Goal: Task Accomplishment & Management: Use online tool/utility

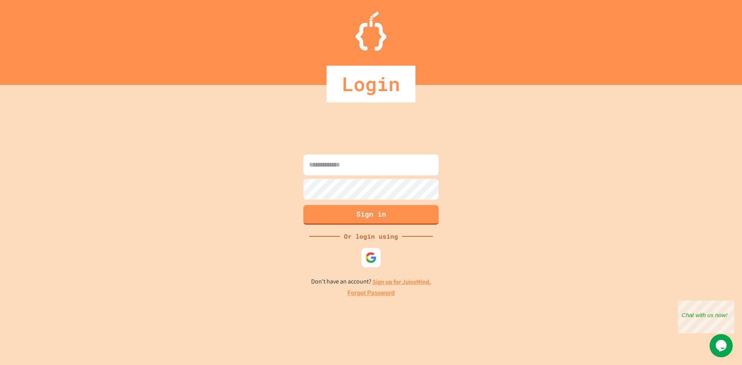
click at [377, 162] on input at bounding box center [371, 165] width 135 height 21
type input "**********"
click at [305, 217] on button "Sign in" at bounding box center [371, 214] width 138 height 20
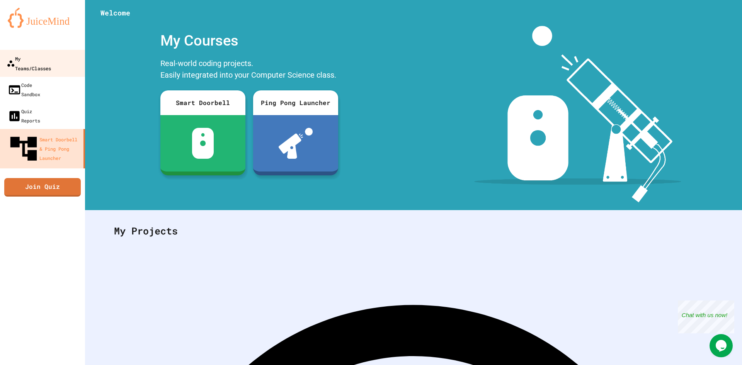
click at [34, 56] on div "My Teams/Classes" at bounding box center [29, 63] width 44 height 19
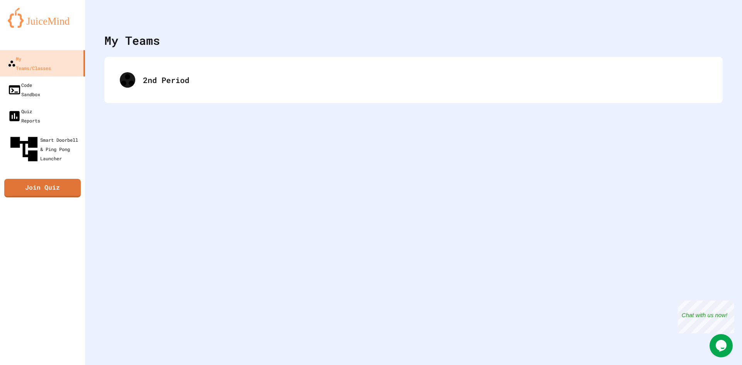
click at [169, 100] on div "2nd Period" at bounding box center [413, 80] width 619 height 46
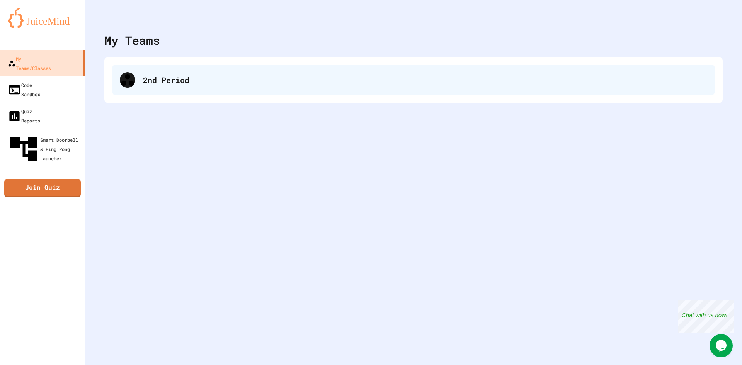
click at [138, 83] on div "2nd Period" at bounding box center [413, 80] width 603 height 31
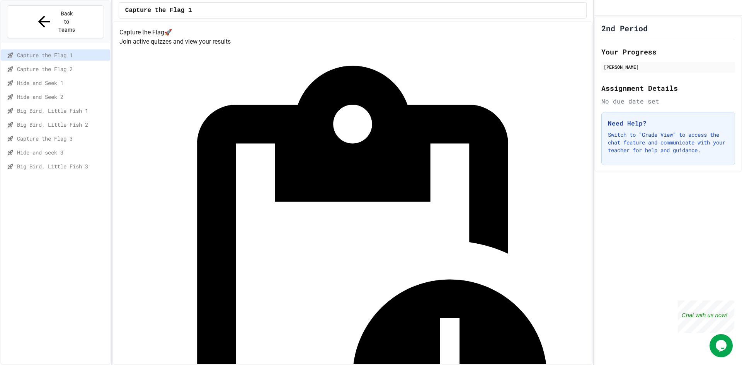
click at [63, 119] on div "Big Bird, Little Fish 2" at bounding box center [55, 126] width 109 height 14
click at [67, 135] on span "Capture the Flag 3" at bounding box center [62, 139] width 90 height 8
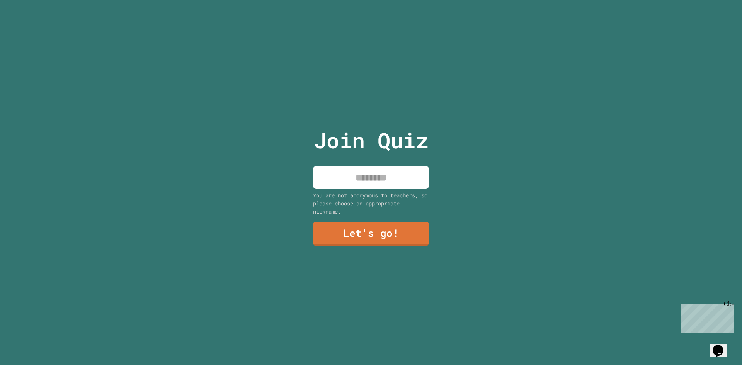
click at [377, 172] on input at bounding box center [371, 177] width 116 height 23
type input "******"
click at [331, 228] on link "Let's go!" at bounding box center [371, 233] width 110 height 26
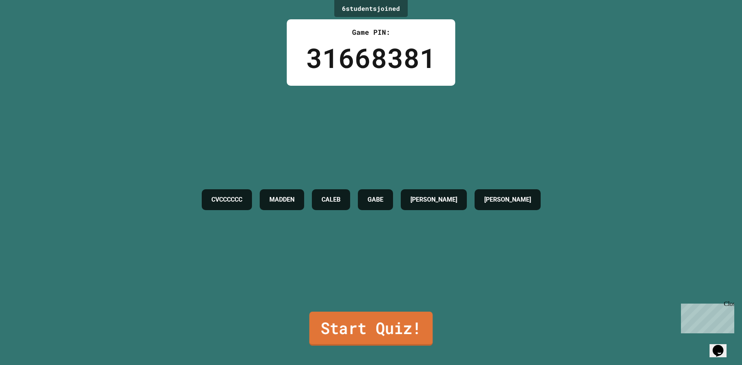
click at [350, 321] on link "Start Quiz!" at bounding box center [370, 329] width 123 height 34
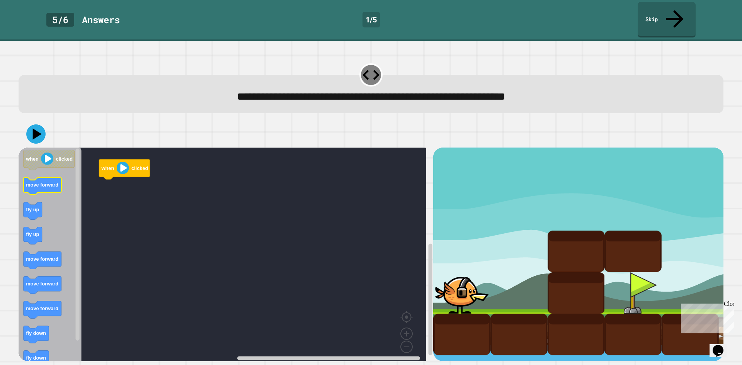
click at [42, 178] on rect "Blockly Workspace" at bounding box center [43, 186] width 38 height 17
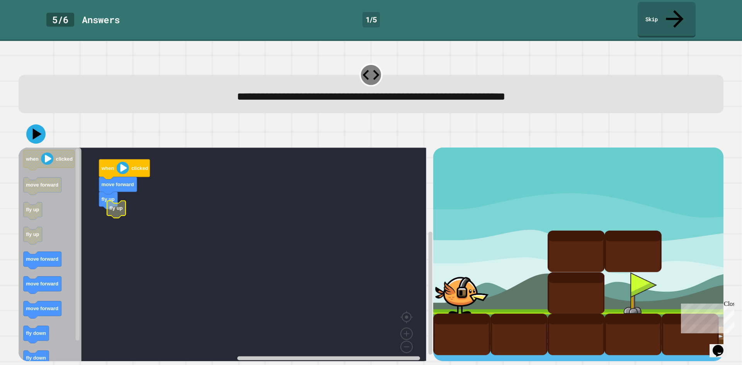
click at [106, 207] on rect "Blockly Workspace" at bounding box center [223, 257] width 408 height 219
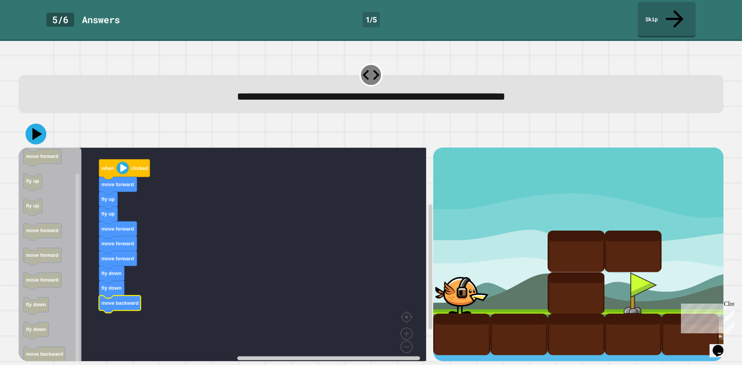
click at [35, 128] on icon at bounding box center [37, 134] width 10 height 12
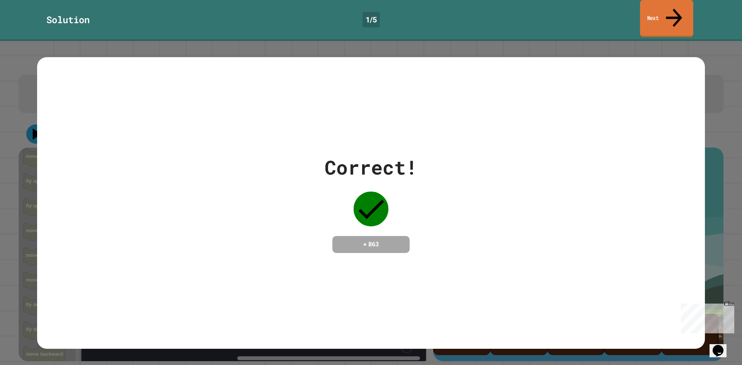
click at [665, 13] on link "Next" at bounding box center [666, 19] width 53 height 38
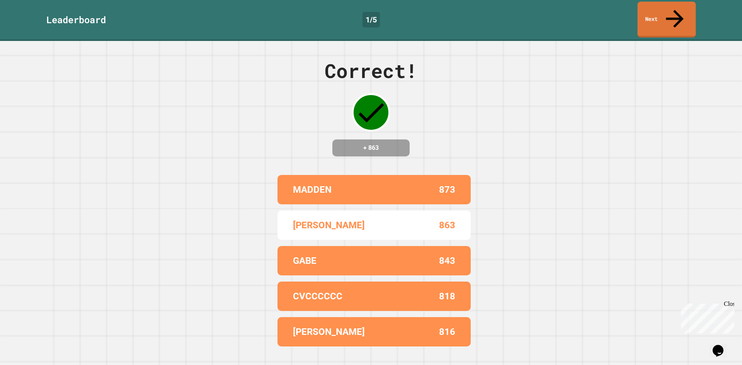
click at [684, 14] on link "Next" at bounding box center [667, 20] width 58 height 36
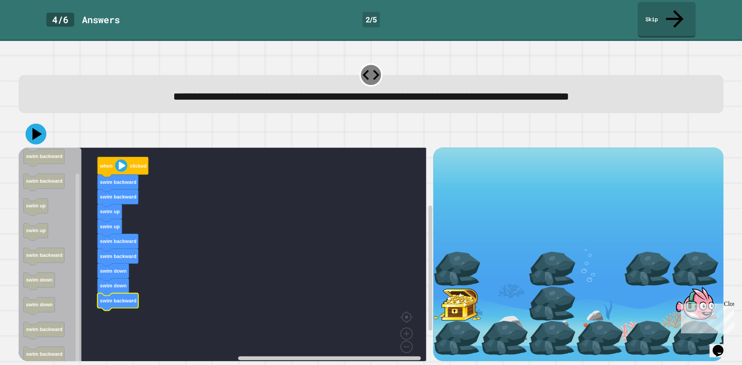
click at [29, 124] on icon at bounding box center [36, 134] width 21 height 21
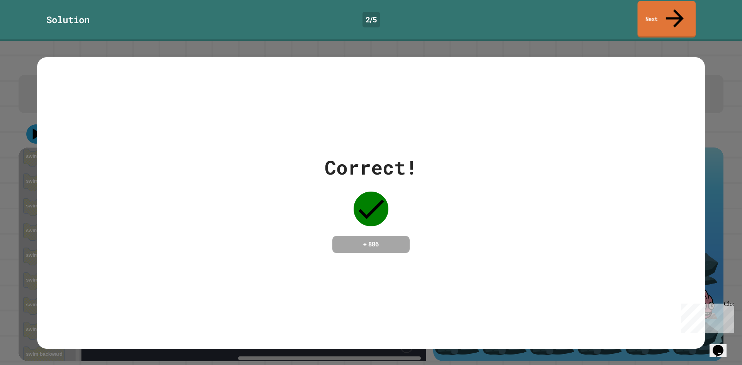
click at [657, 18] on link "Next" at bounding box center [667, 19] width 58 height 37
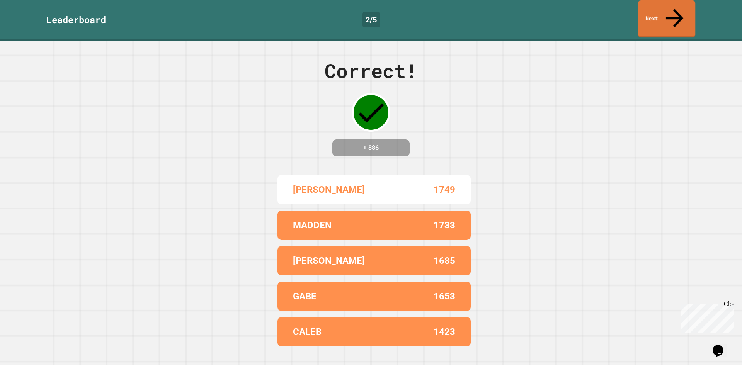
click at [663, 13] on link "Next" at bounding box center [666, 19] width 57 height 38
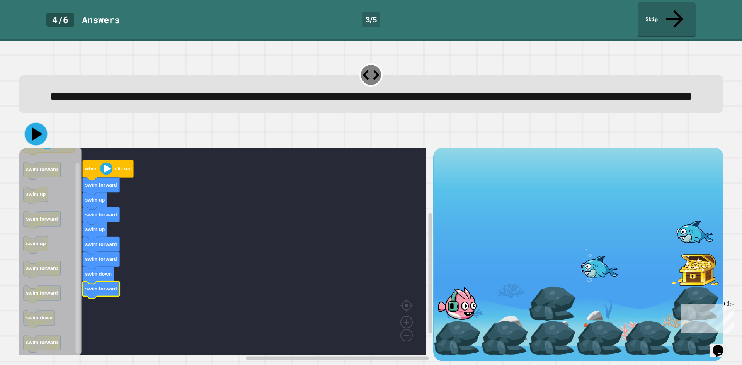
click at [29, 133] on icon at bounding box center [36, 134] width 23 height 23
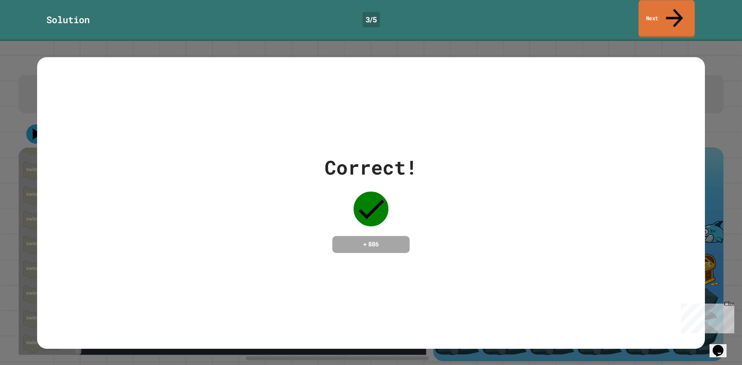
click at [662, 9] on link "Next" at bounding box center [667, 19] width 56 height 38
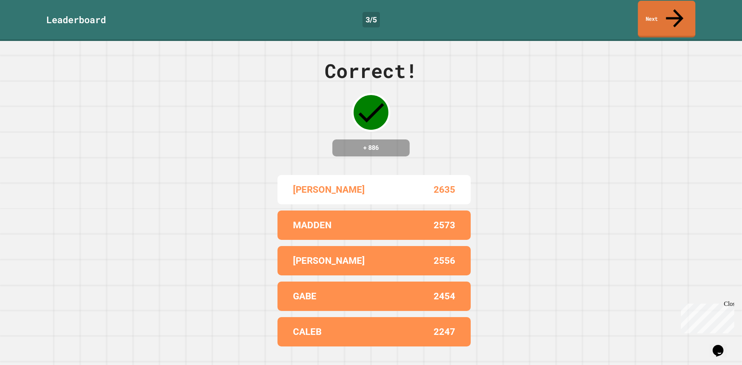
click at [665, 9] on link "Next" at bounding box center [667, 19] width 58 height 37
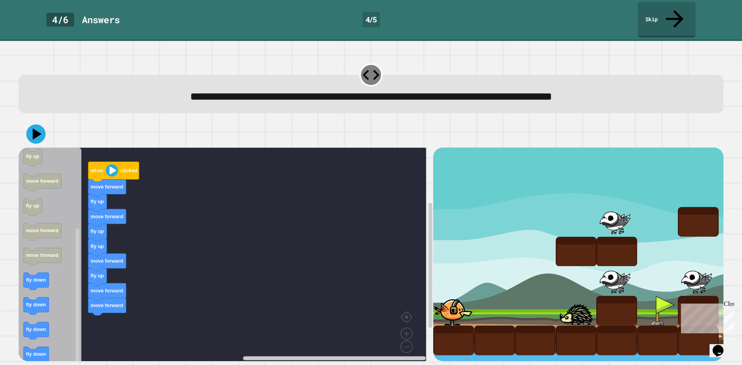
click at [120, 245] on div "when clicked move forward fly up move forward fly up fly up move forward fly up…" at bounding box center [226, 255] width 415 height 214
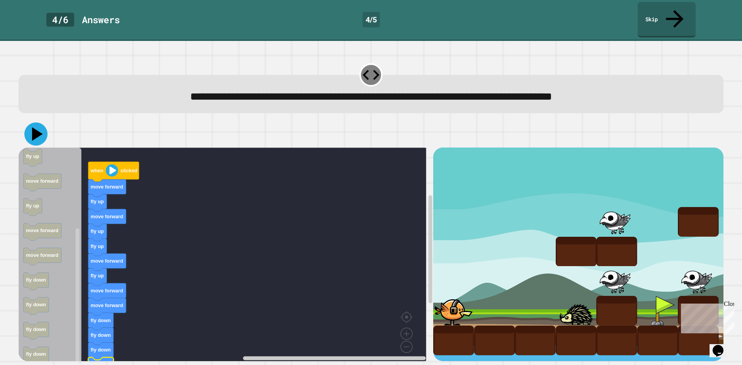
click at [34, 123] on icon at bounding box center [35, 134] width 23 height 23
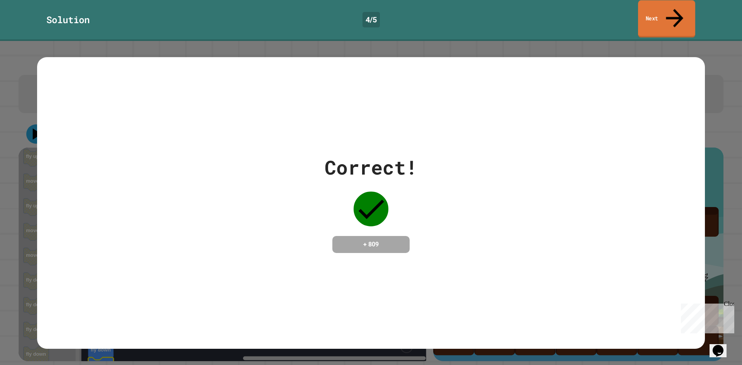
click at [665, 10] on link "Next" at bounding box center [666, 19] width 57 height 38
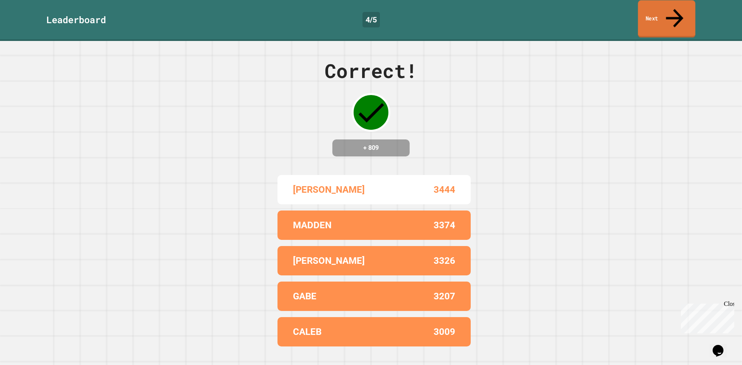
click at [665, 10] on link "Next" at bounding box center [667, 19] width 58 height 38
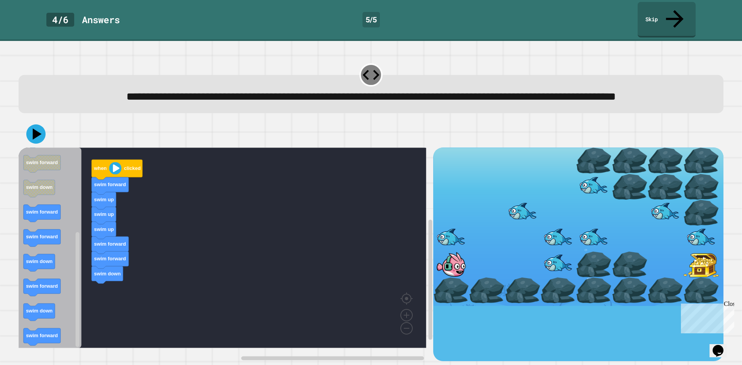
click at [97, 176] on div "when clicked swim forward swim up swim up swim up swim forward swim forward swi…" at bounding box center [226, 255] width 415 height 214
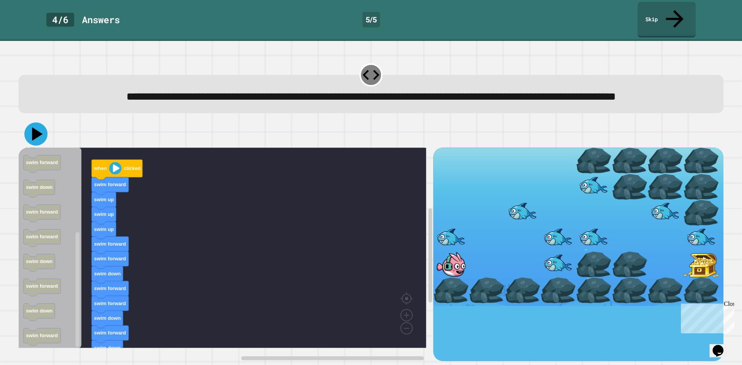
click at [35, 138] on icon at bounding box center [37, 135] width 11 height 14
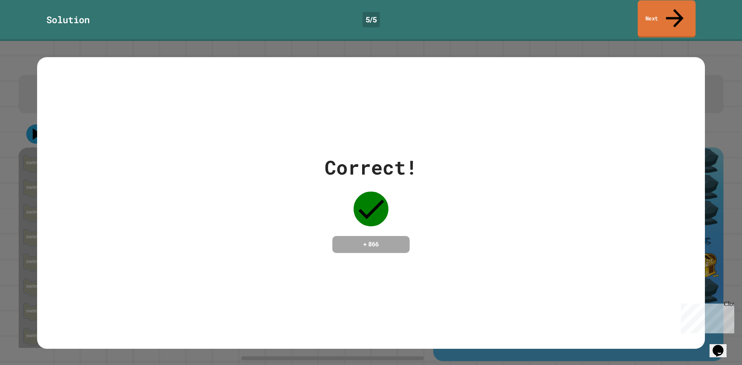
click at [676, 10] on icon at bounding box center [675, 17] width 26 height 27
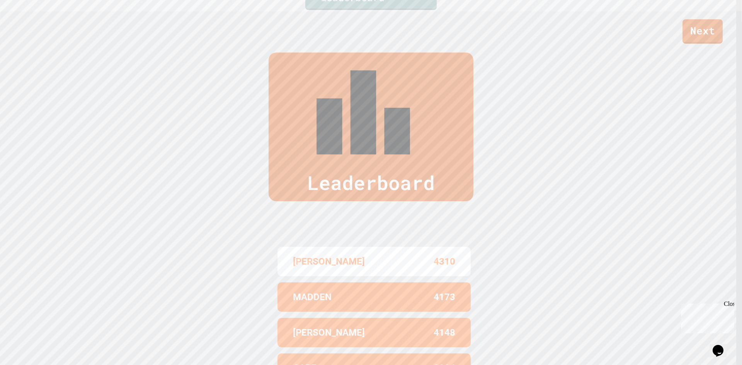
scroll to position [330, 0]
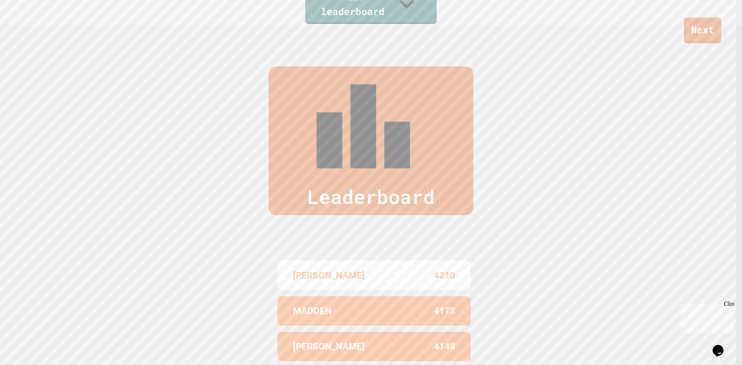
click at [717, 26] on link "Next" at bounding box center [702, 31] width 37 height 26
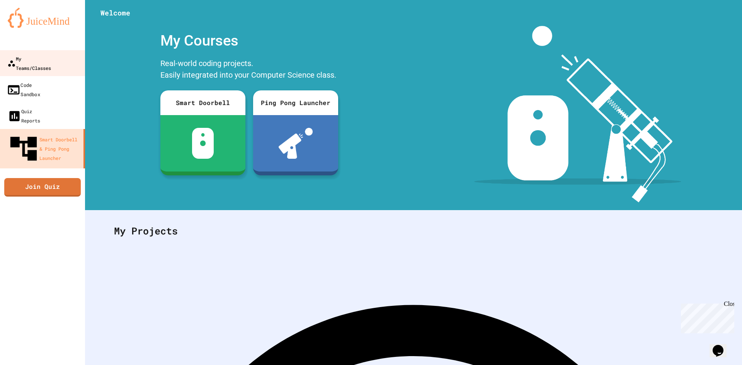
click at [40, 61] on div "My Teams/Classes" at bounding box center [29, 63] width 44 height 19
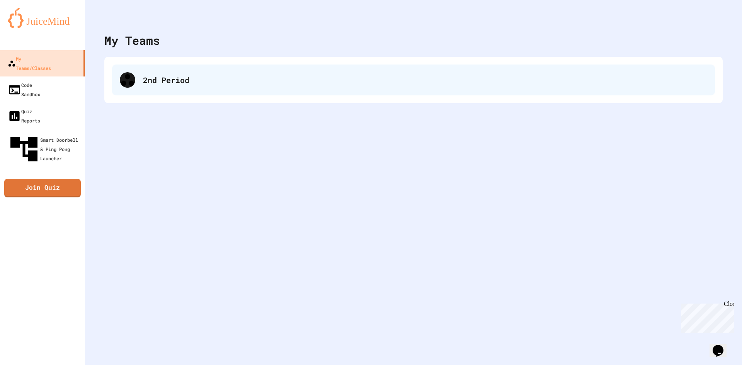
click at [159, 87] on div "2nd Period" at bounding box center [413, 80] width 603 height 31
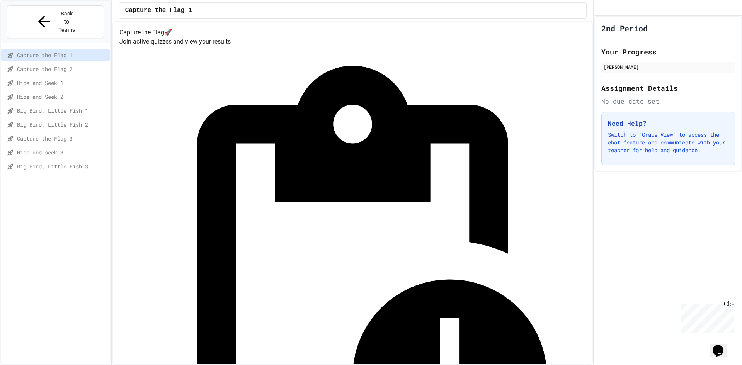
click at [54, 148] on span "Hide and seek 3" at bounding box center [62, 152] width 90 height 8
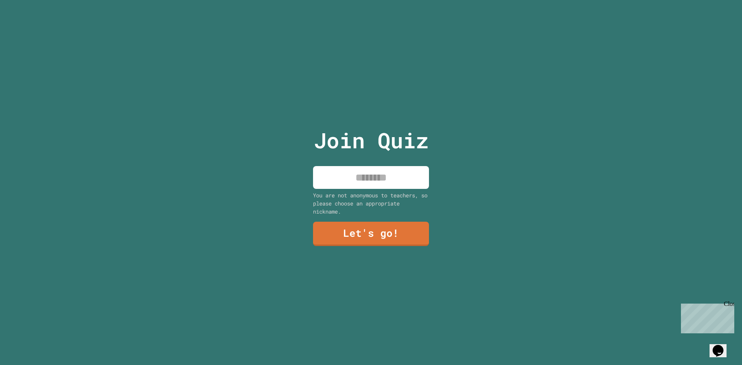
click at [357, 179] on input at bounding box center [371, 177] width 116 height 23
type input "******"
click at [360, 227] on link "Let's go!" at bounding box center [371, 234] width 116 height 24
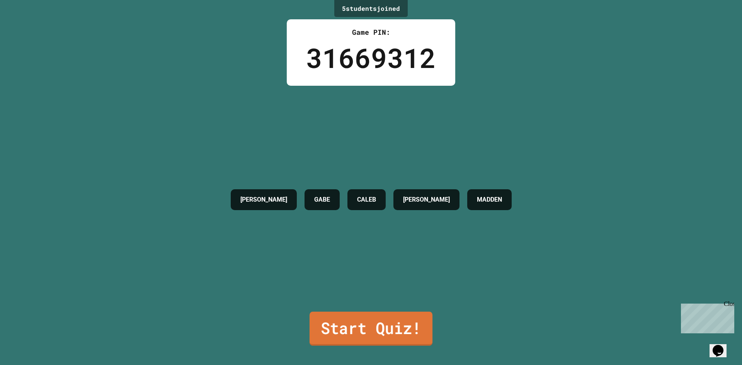
click at [366, 326] on link "Start Quiz!" at bounding box center [371, 329] width 123 height 34
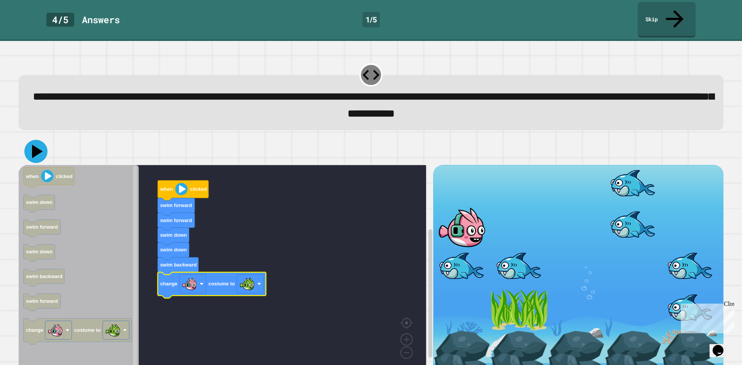
click at [40, 145] on icon at bounding box center [37, 152] width 11 height 14
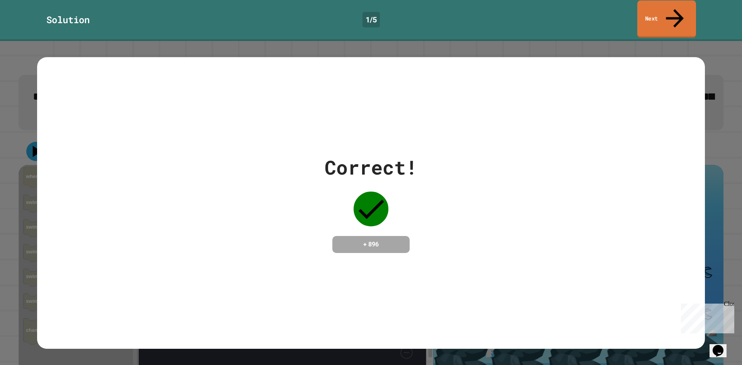
click at [672, 10] on icon at bounding box center [675, 18] width 27 height 27
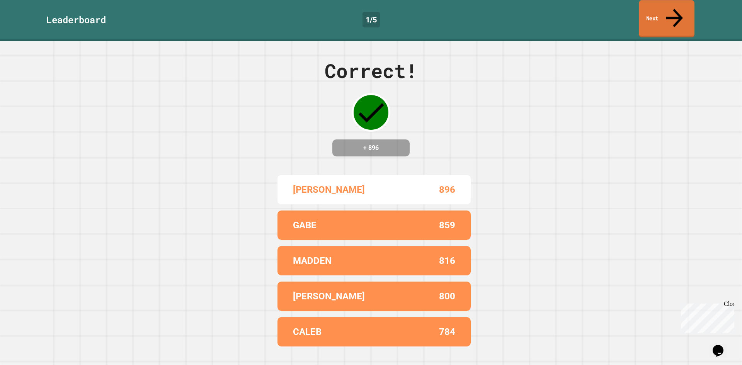
click at [663, 12] on link "Next" at bounding box center [667, 19] width 56 height 38
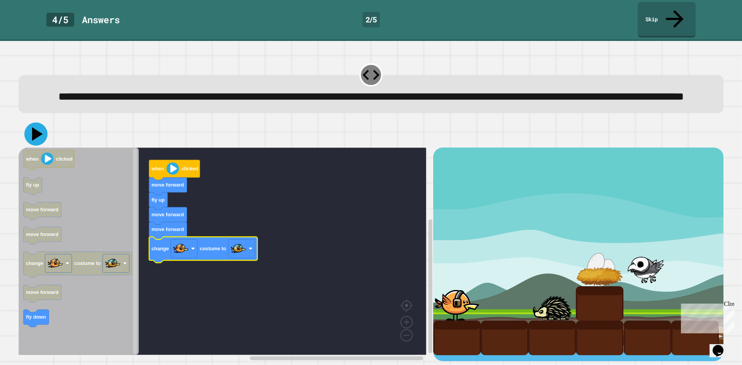
click at [36, 137] on icon at bounding box center [37, 135] width 11 height 14
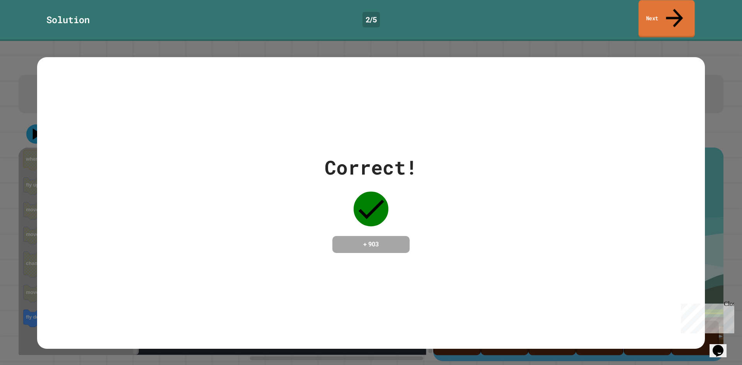
click at [681, 15] on link "Next" at bounding box center [667, 19] width 56 height 38
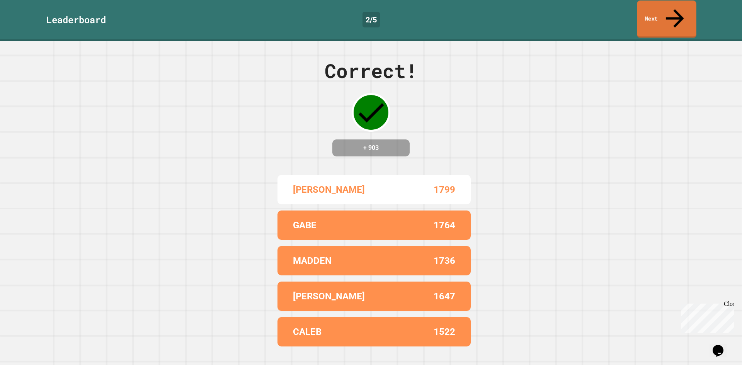
click at [674, 13] on icon at bounding box center [675, 18] width 27 height 27
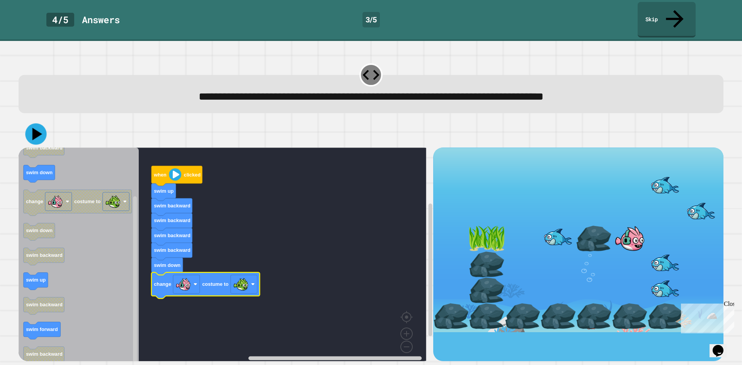
drag, startPoint x: 38, startPoint y: 118, endPoint x: 32, endPoint y: 118, distance: 5.0
click at [37, 128] on icon at bounding box center [37, 134] width 10 height 12
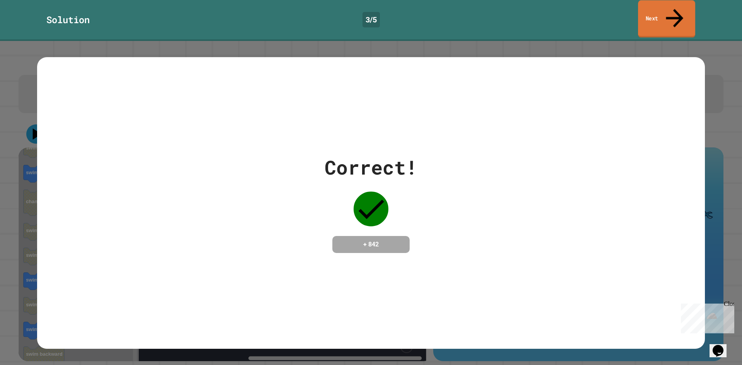
click at [672, 10] on icon at bounding box center [675, 17] width 26 height 27
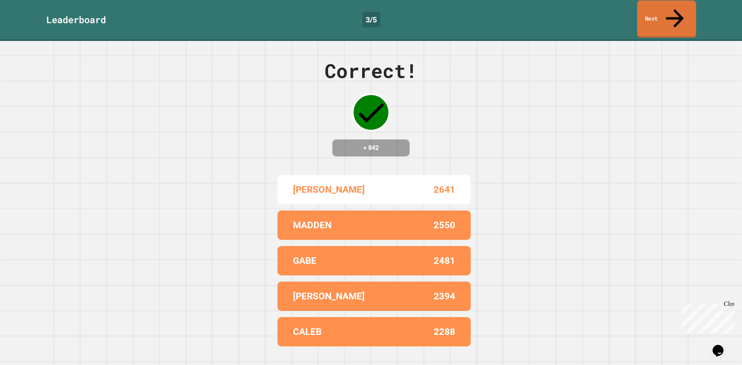
click at [672, 10] on icon at bounding box center [675, 18] width 27 height 27
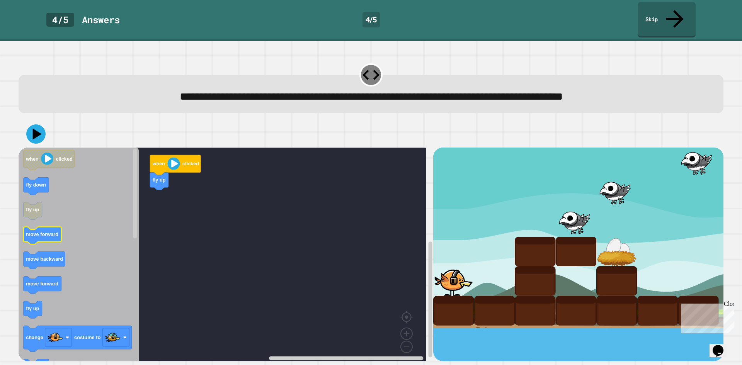
click at [44, 227] on rect "Blockly Workspace" at bounding box center [43, 235] width 38 height 17
click at [161, 188] on icon "Blockly Workspace" at bounding box center [159, 196] width 19 height 17
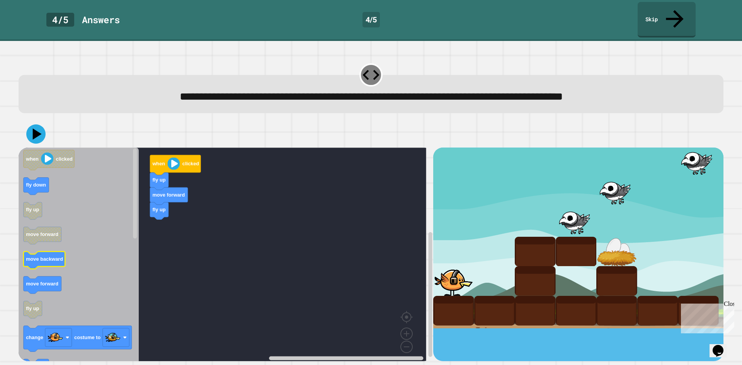
click at [53, 257] on text "move backward" at bounding box center [44, 260] width 37 height 6
click at [38, 282] on icon "Blockly Workspace" at bounding box center [79, 257] width 120 height 219
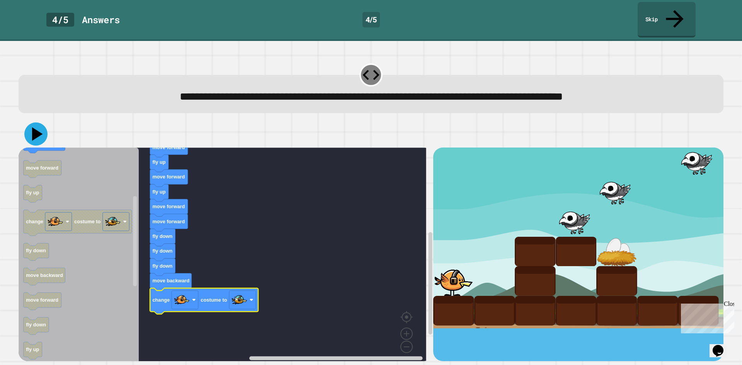
click at [37, 125] on icon at bounding box center [35, 134] width 23 height 23
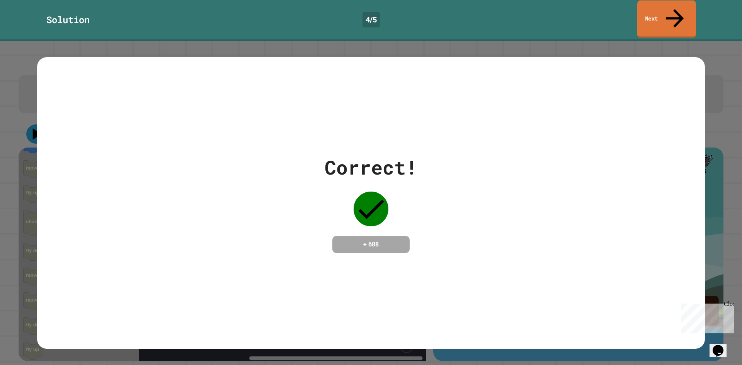
click at [682, 12] on link "Next" at bounding box center [667, 19] width 59 height 38
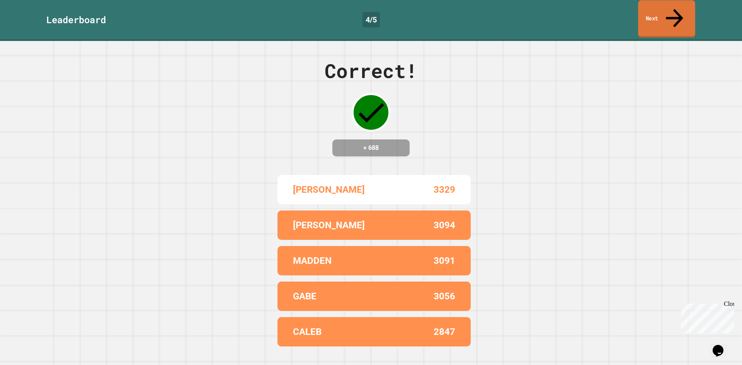
click at [673, 12] on icon at bounding box center [675, 17] width 26 height 27
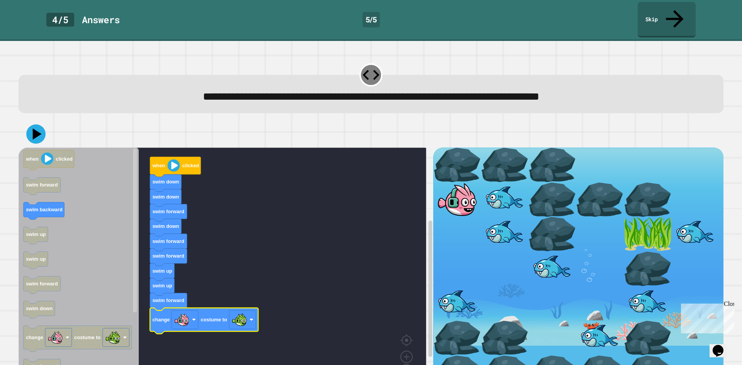
click at [48, 125] on div at bounding box center [371, 134] width 705 height 27
click at [27, 123] on icon at bounding box center [35, 134] width 23 height 23
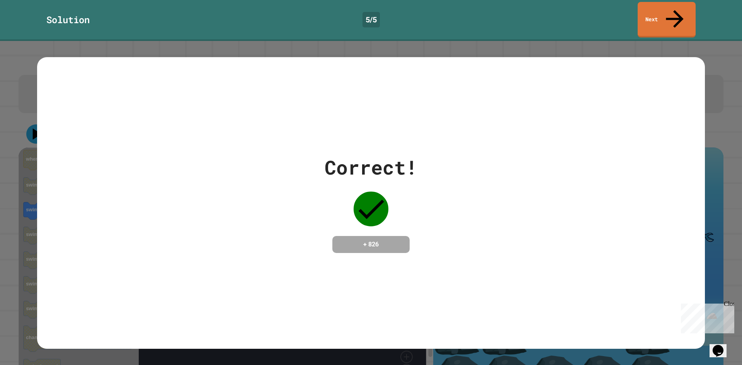
click at [668, 22] on div "Solution 5 / 5 Next" at bounding box center [371, 20] width 742 height 41
click at [663, 18] on link "Next" at bounding box center [667, 20] width 58 height 36
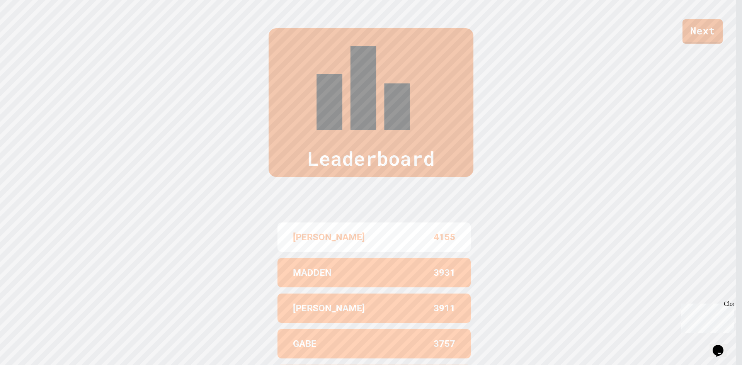
scroll to position [368, 0]
click at [697, 27] on link "Next" at bounding box center [703, 31] width 40 height 26
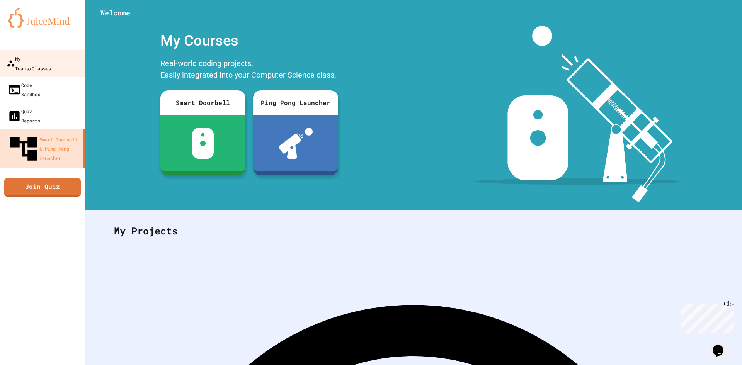
drag, startPoint x: 57, startPoint y: 65, endPoint x: 64, endPoint y: 63, distance: 7.5
click at [57, 65] on link "My Teams/Classes" at bounding box center [43, 63] width 88 height 27
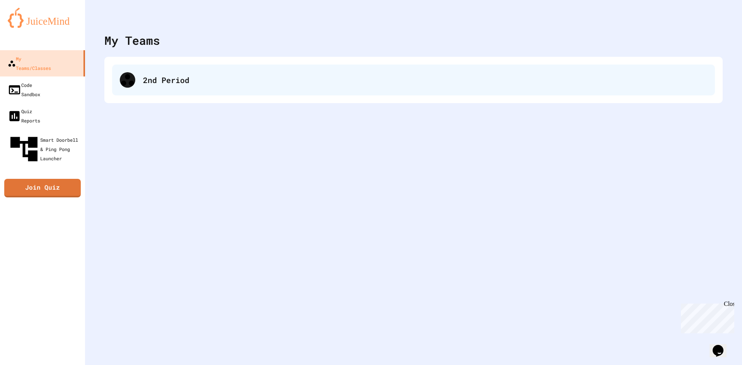
click at [245, 94] on div "2nd Period" at bounding box center [413, 80] width 603 height 31
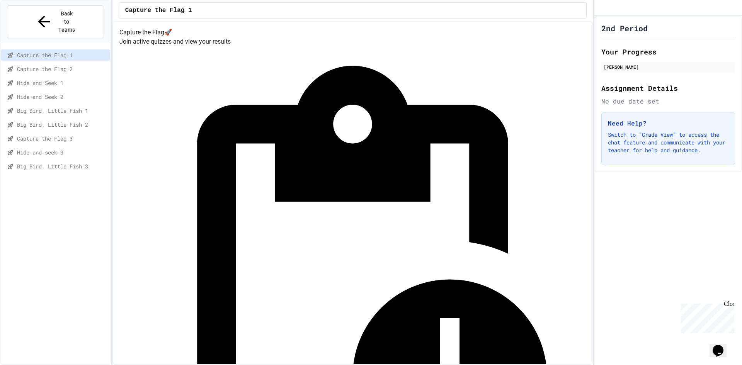
click at [74, 162] on span "Big Bird, Little Fish 3" at bounding box center [62, 166] width 90 height 8
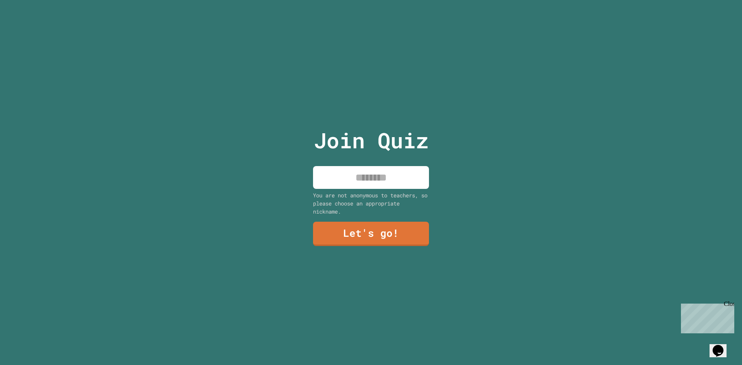
click at [348, 180] on input at bounding box center [371, 177] width 116 height 23
type input "******"
click at [373, 225] on link "Let's go!" at bounding box center [371, 233] width 106 height 26
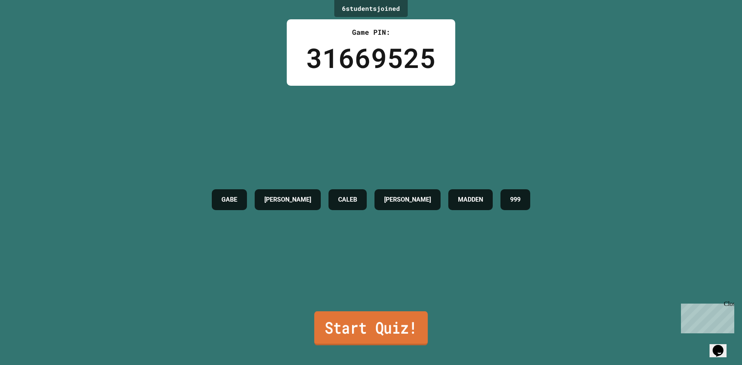
click at [374, 318] on link "Start Quiz!" at bounding box center [371, 329] width 114 height 34
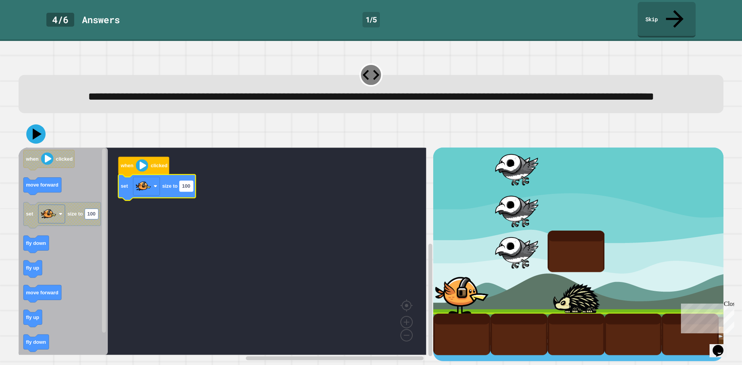
click at [190, 189] on text "100" at bounding box center [186, 187] width 8 height 6
type input "***"
click at [32, 142] on icon at bounding box center [35, 134] width 23 height 23
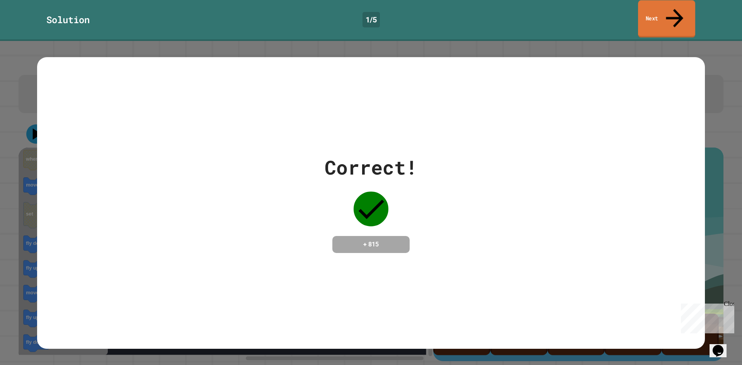
click at [672, 9] on icon at bounding box center [675, 17] width 26 height 27
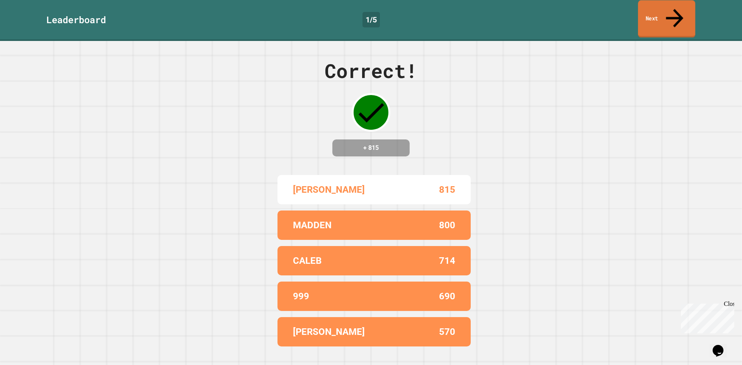
click at [672, 9] on icon at bounding box center [675, 17] width 26 height 27
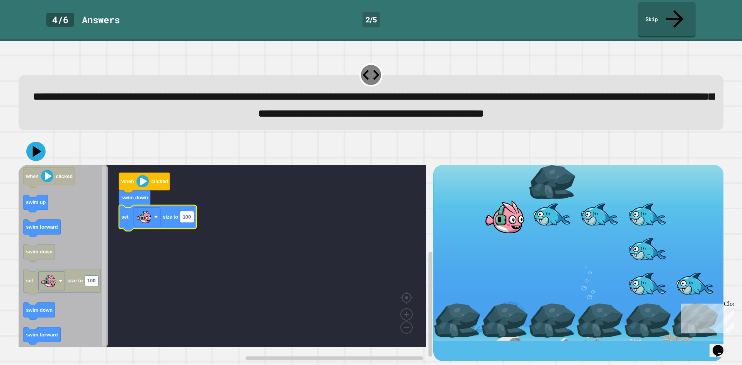
click at [189, 218] on text "100" at bounding box center [187, 217] width 8 height 6
type input "***"
click at [44, 148] on div at bounding box center [371, 151] width 705 height 27
click at [41, 150] on icon at bounding box center [35, 151] width 23 height 23
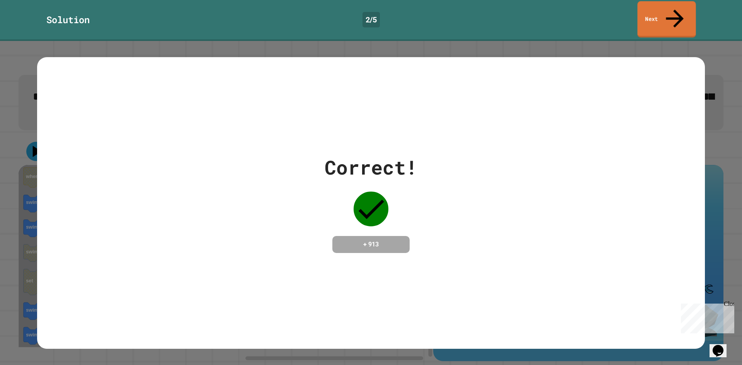
click at [681, 5] on link "Next" at bounding box center [667, 19] width 58 height 36
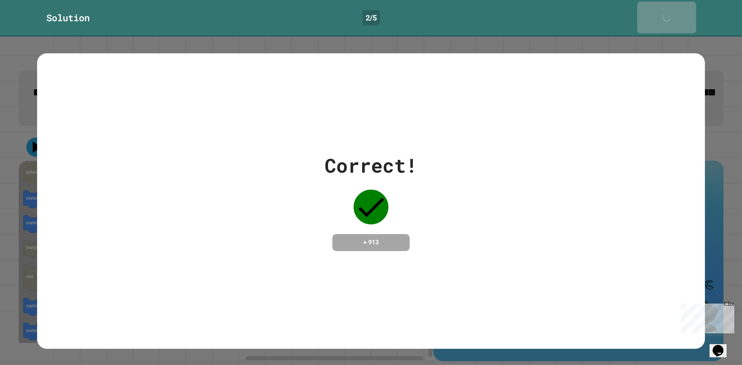
click at [681, 5] on link "Next" at bounding box center [667, 18] width 59 height 32
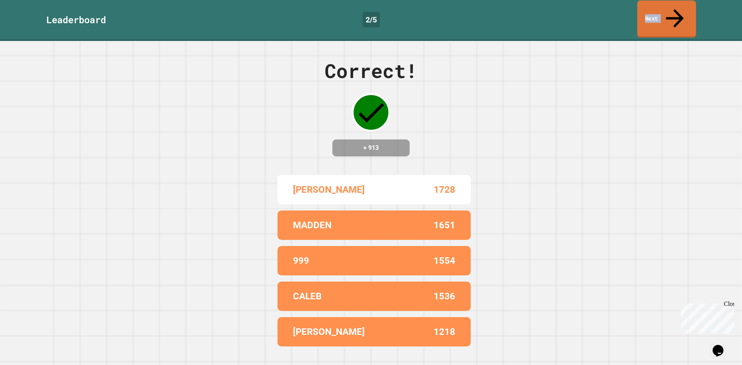
click at [681, 5] on link "Next" at bounding box center [667, 19] width 59 height 38
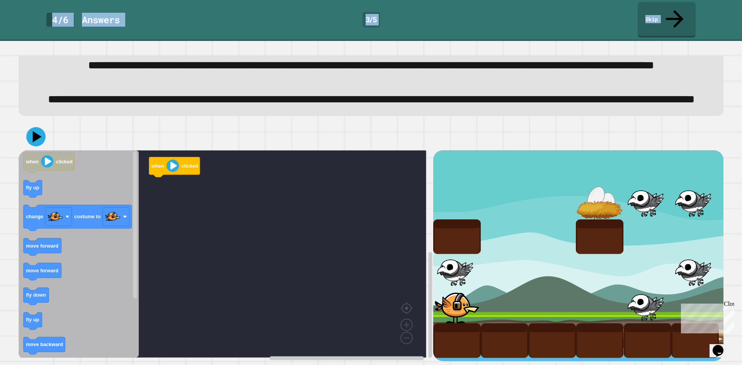
scroll to position [61, 0]
click at [39, 247] on rect "Blockly Workspace" at bounding box center [43, 247] width 38 height 17
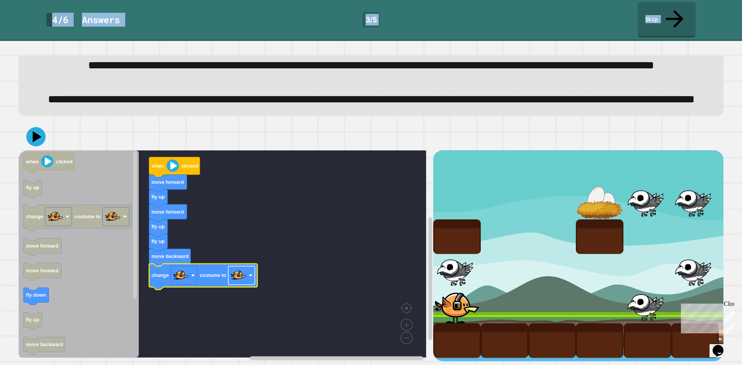
click at [244, 268] on image "Blockly Workspace" at bounding box center [238, 275] width 15 height 15
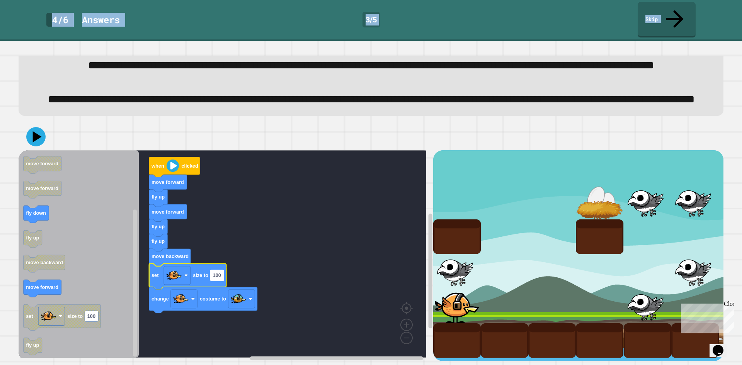
click at [218, 273] on text "100" at bounding box center [217, 276] width 8 height 6
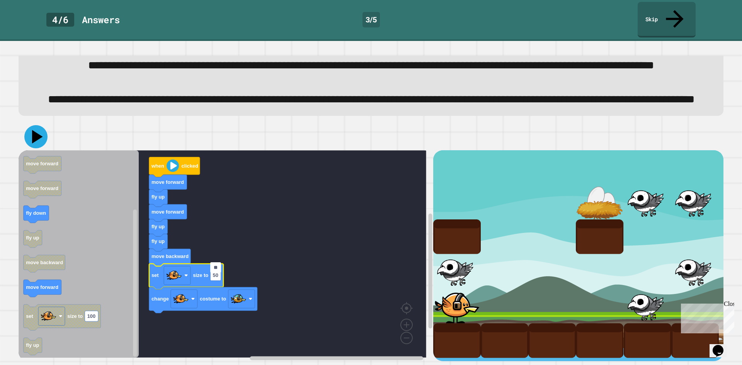
type input "**"
click at [34, 130] on icon at bounding box center [37, 137] width 11 height 14
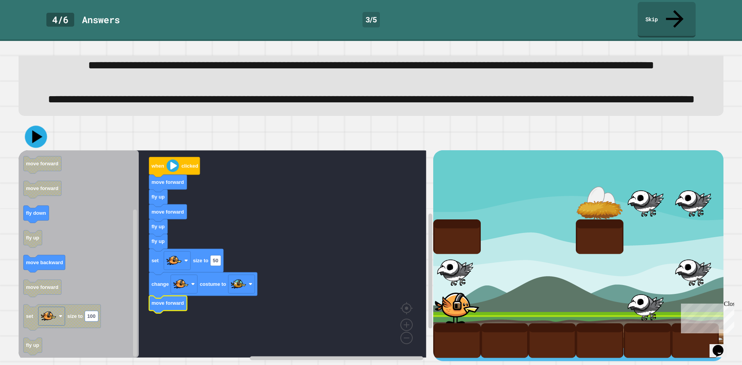
click at [40, 128] on icon at bounding box center [36, 137] width 22 height 22
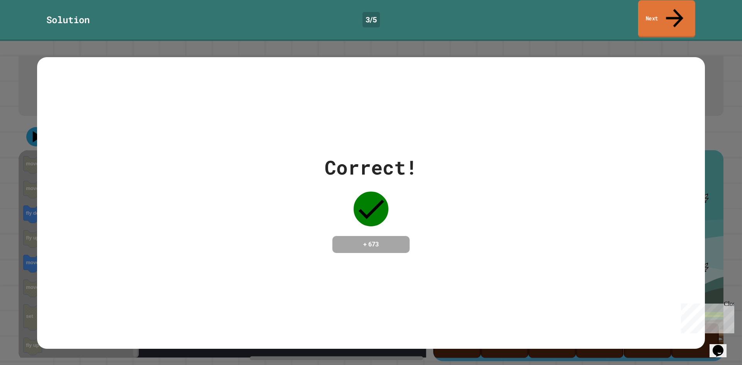
click at [671, 13] on link "Next" at bounding box center [666, 19] width 57 height 38
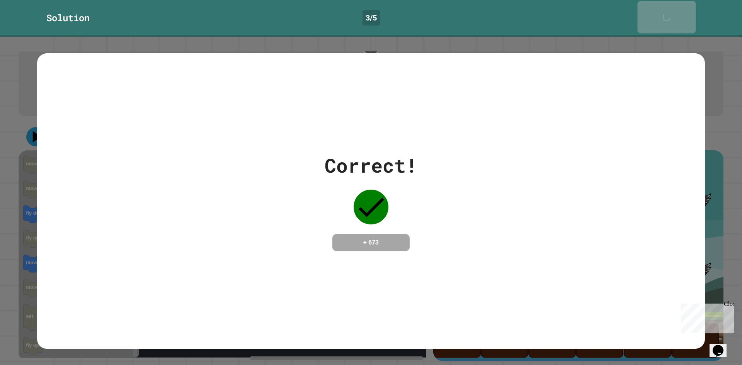
scroll to position [60, 0]
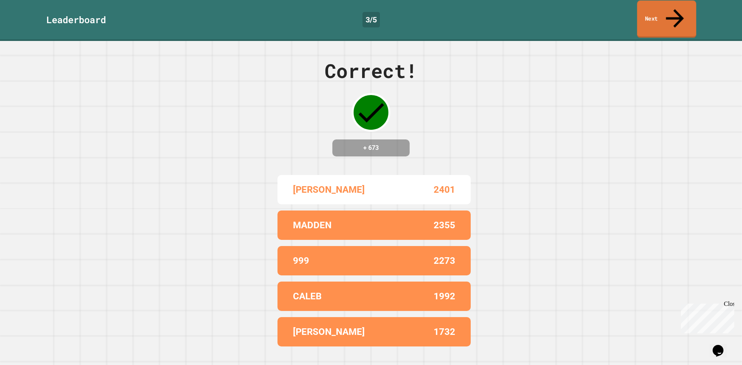
click at [667, 12] on link "Next" at bounding box center [666, 19] width 59 height 38
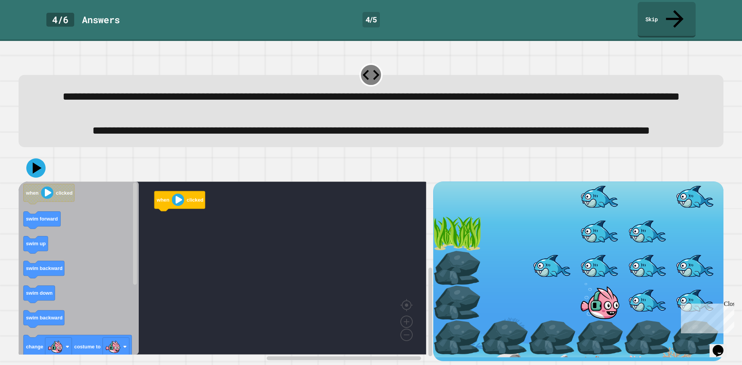
scroll to position [26, 0]
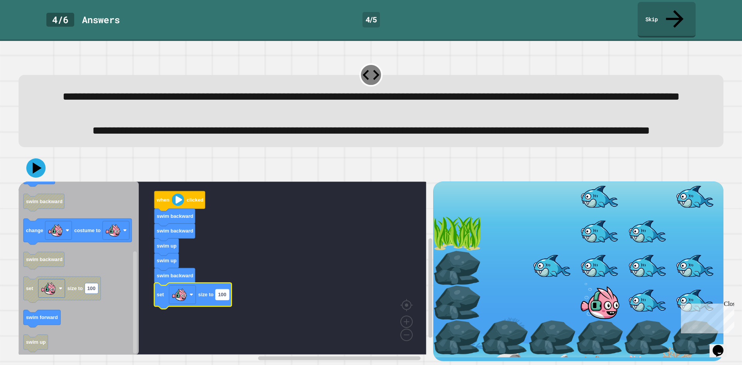
click at [222, 292] on text "100" at bounding box center [222, 295] width 8 height 6
type input "**"
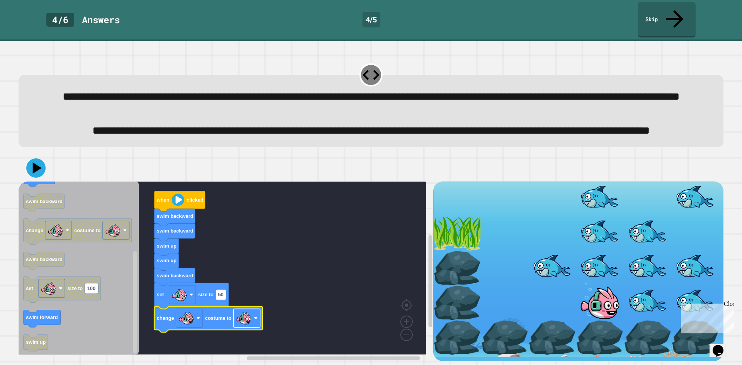
click at [251, 315] on image "Blockly Workspace" at bounding box center [243, 318] width 15 height 15
click at [34, 163] on icon at bounding box center [37, 169] width 9 height 12
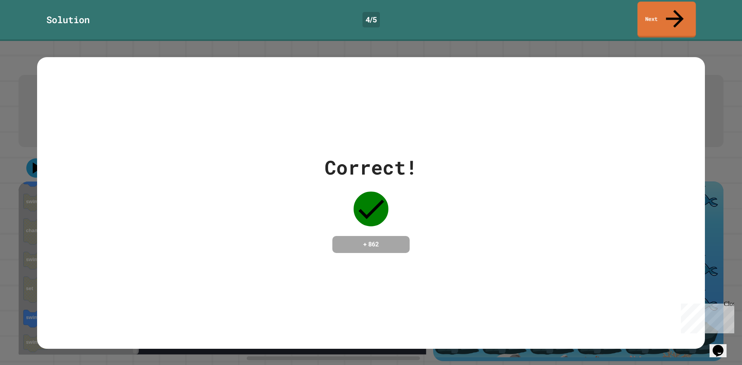
click at [664, 12] on link "Next" at bounding box center [667, 20] width 58 height 36
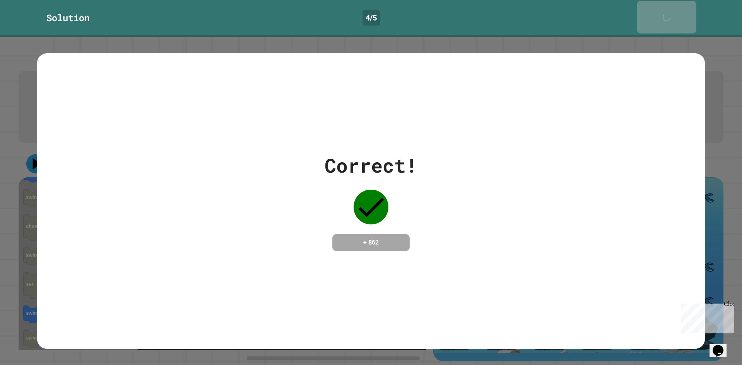
scroll to position [26, 0]
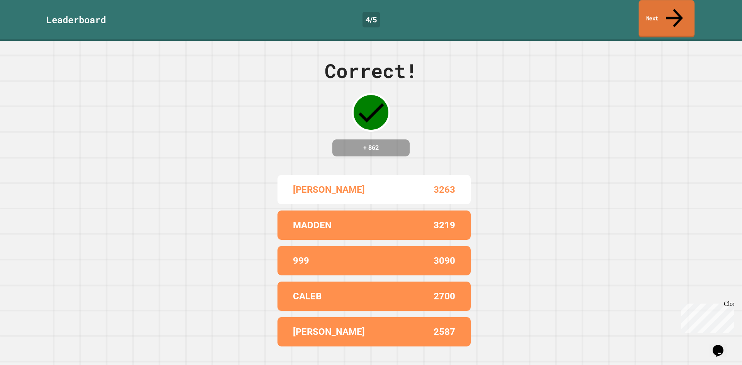
click at [670, 14] on link "Next" at bounding box center [667, 19] width 56 height 38
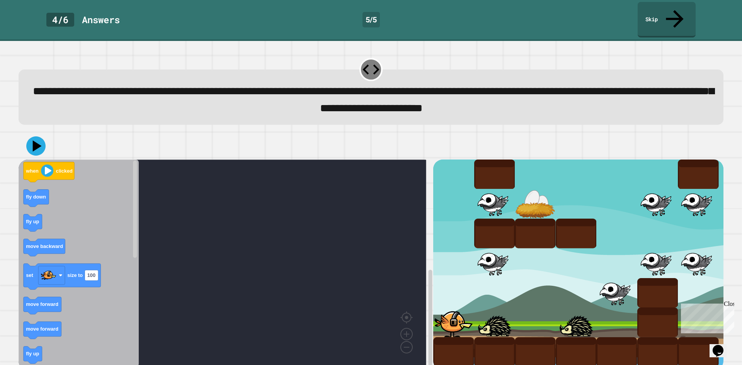
scroll to position [7, 0]
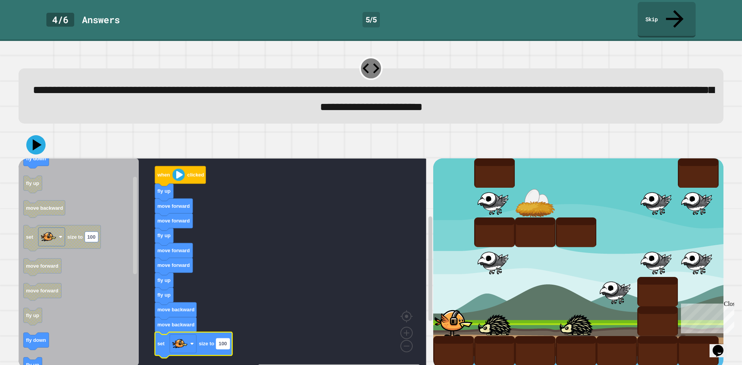
click at [230, 339] on rect "Blockly Workspace" at bounding box center [223, 344] width 14 height 10
type input "**"
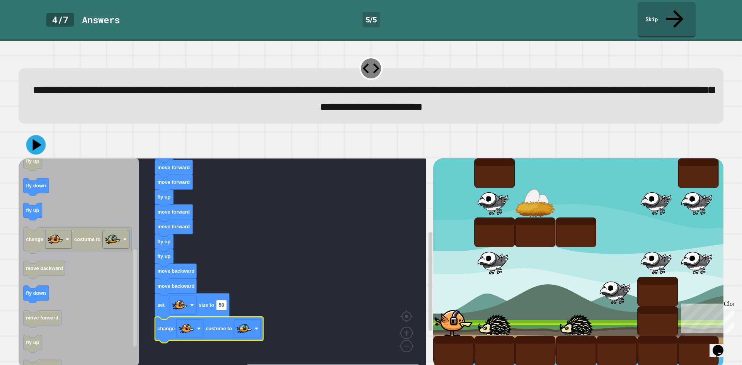
click at [48, 131] on div at bounding box center [371, 144] width 705 height 27
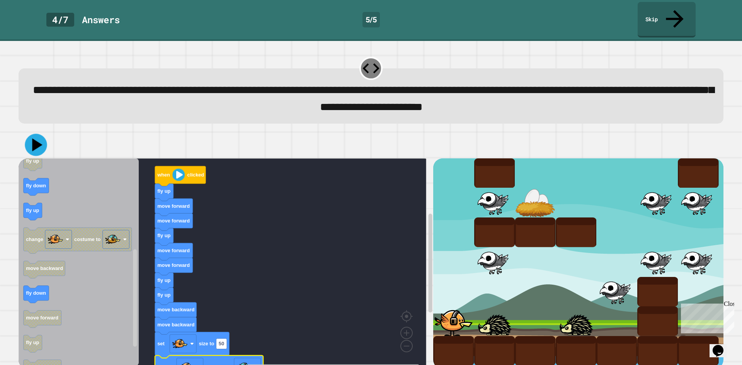
click at [39, 134] on icon at bounding box center [36, 145] width 22 height 22
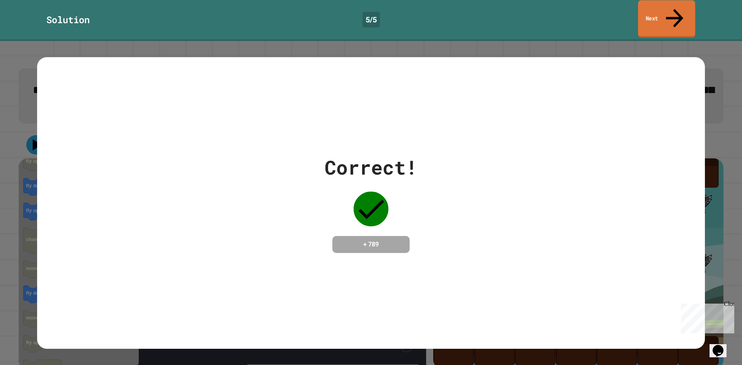
click at [673, 4] on link "Next" at bounding box center [666, 19] width 57 height 38
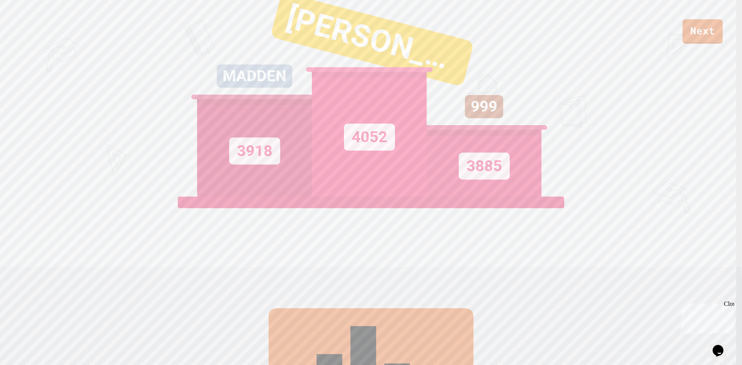
scroll to position [0, 0]
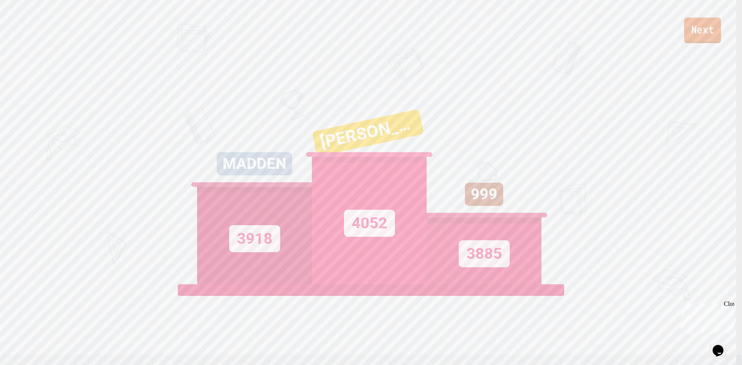
click at [716, 24] on link "Next" at bounding box center [702, 31] width 37 height 26
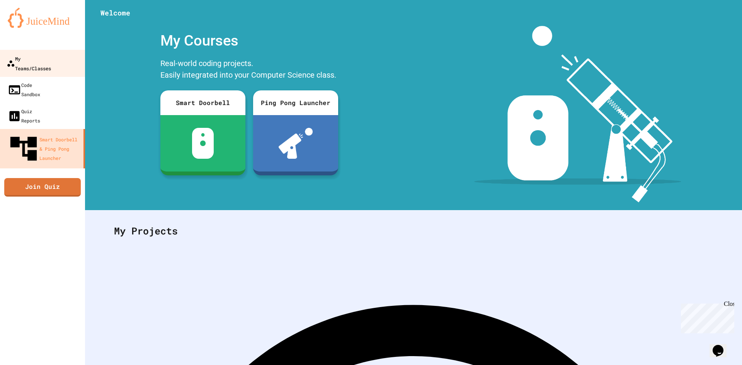
click at [51, 60] on div "My Teams/Classes" at bounding box center [29, 63] width 44 height 19
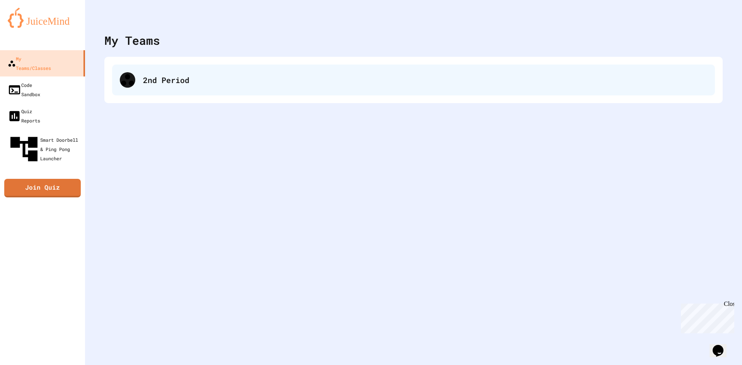
click at [204, 76] on div "2nd Period" at bounding box center [425, 80] width 565 height 12
